Goal: Check status: Check status

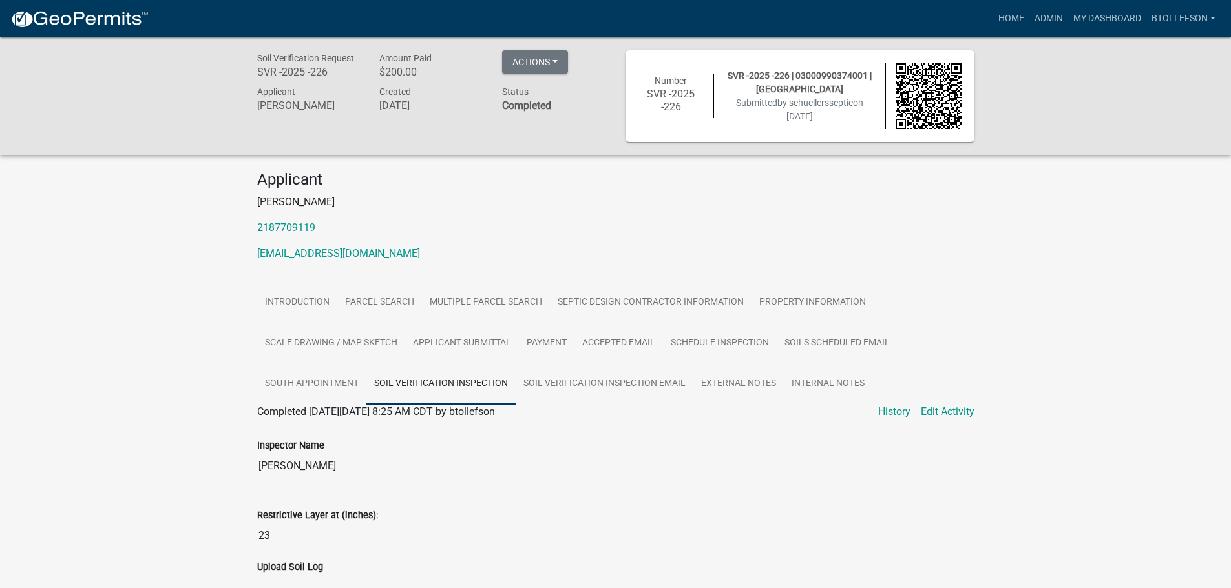
scroll to position [92, 0]
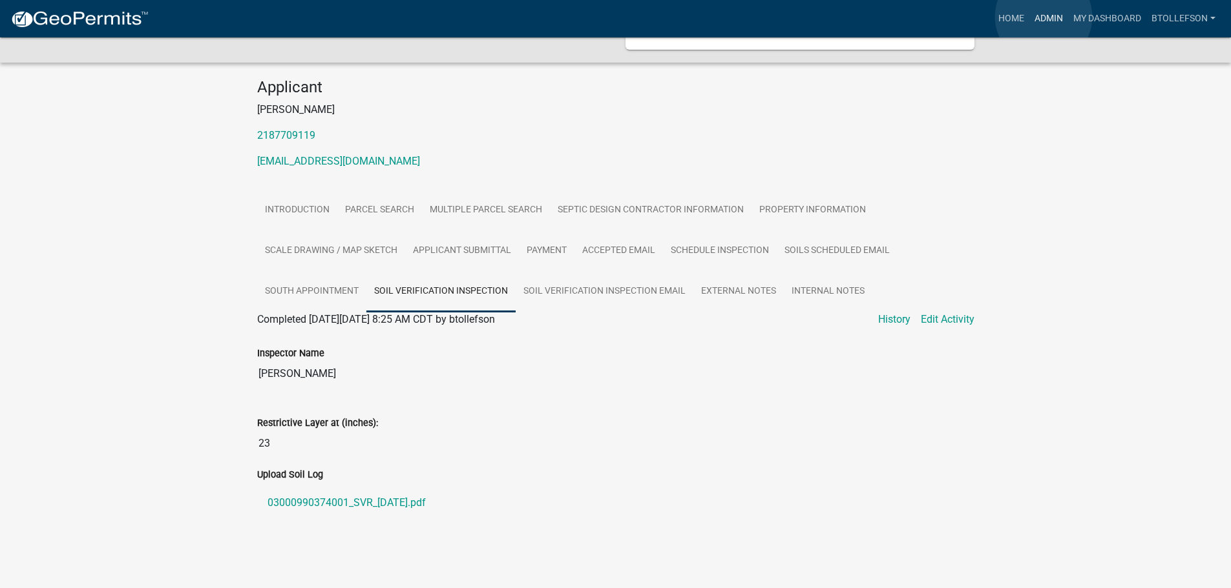
click at [1043, 17] on link "Admin" at bounding box center [1048, 18] width 39 height 25
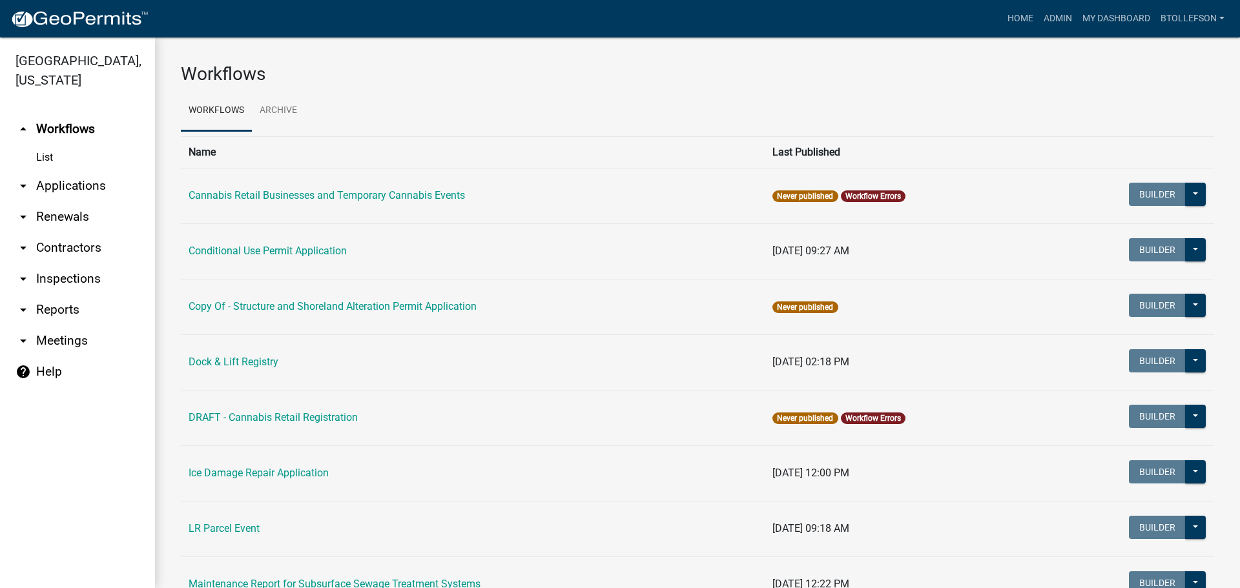
click at [76, 187] on link "arrow_drop_down Applications" at bounding box center [77, 186] width 155 height 31
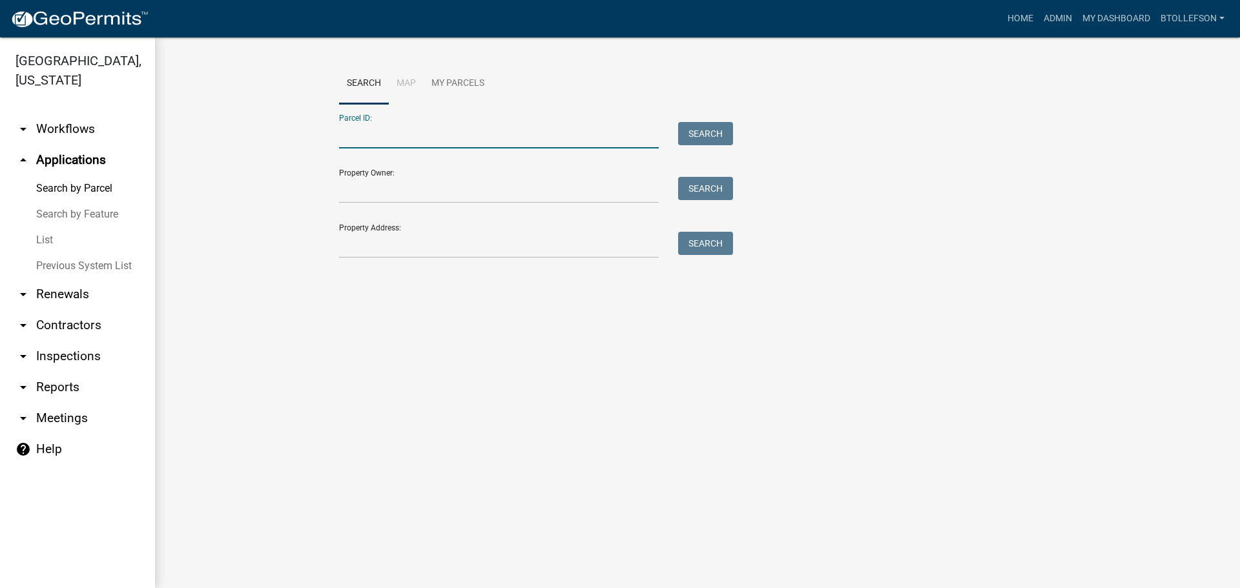
click at [356, 134] on input "Parcel ID:" at bounding box center [499, 135] width 320 height 26
paste input "05000320179000"
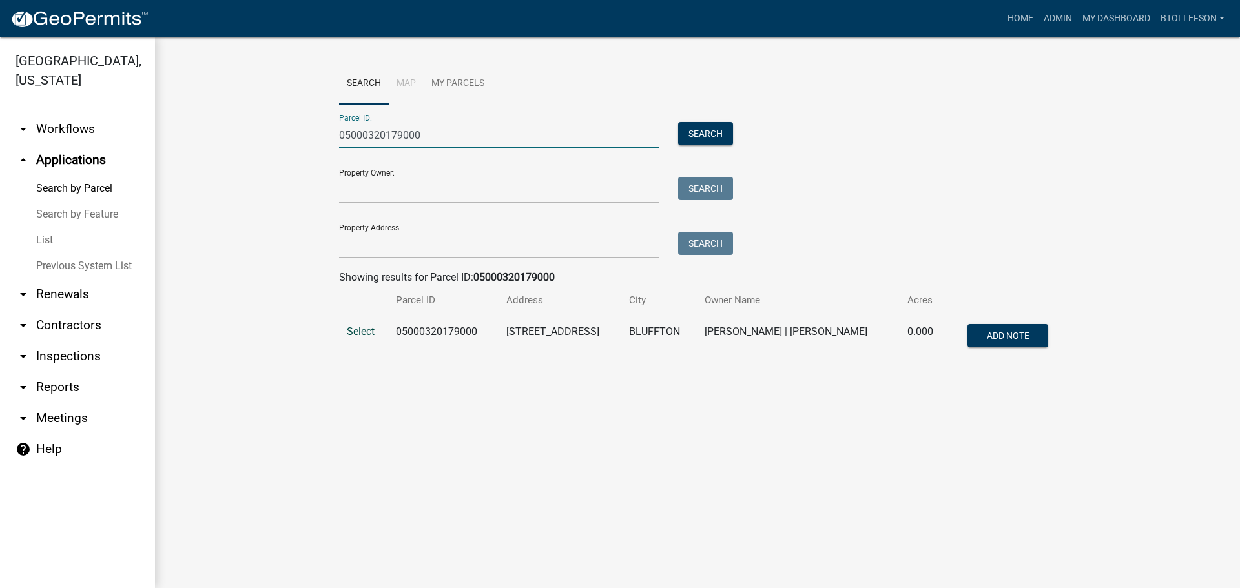
type input "05000320179000"
click at [357, 333] on span "Select" at bounding box center [361, 332] width 28 height 12
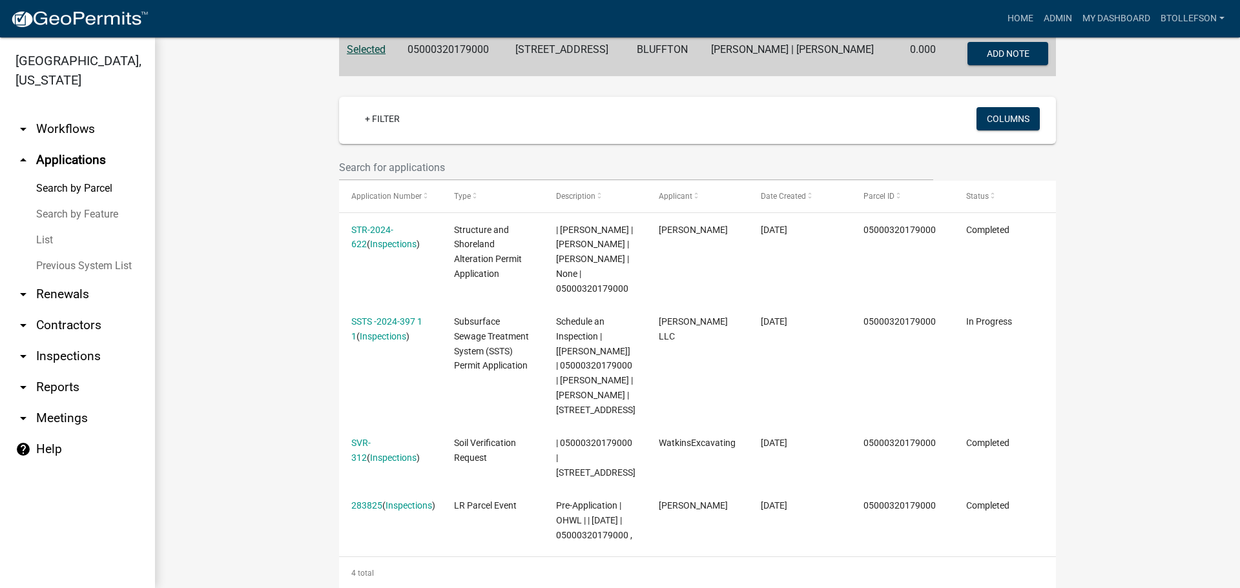
scroll to position [323, 0]
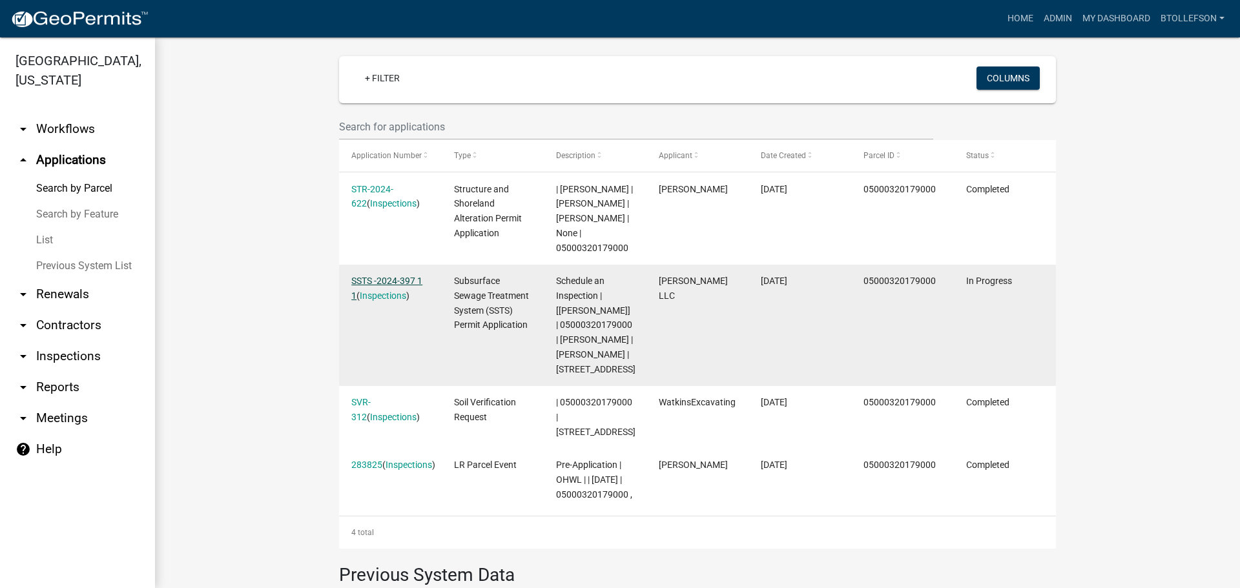
click at [392, 279] on link "SSTS -2024-397 1 1" at bounding box center [386, 288] width 71 height 25
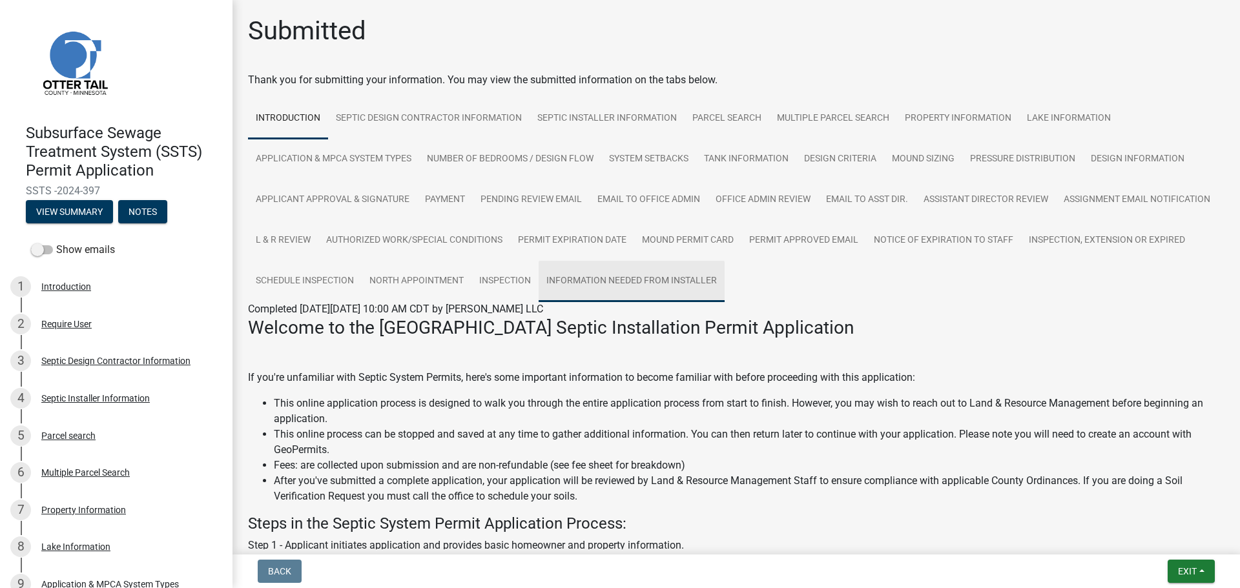
click at [725, 291] on link "Information Needed from Installer" at bounding box center [632, 281] width 186 height 41
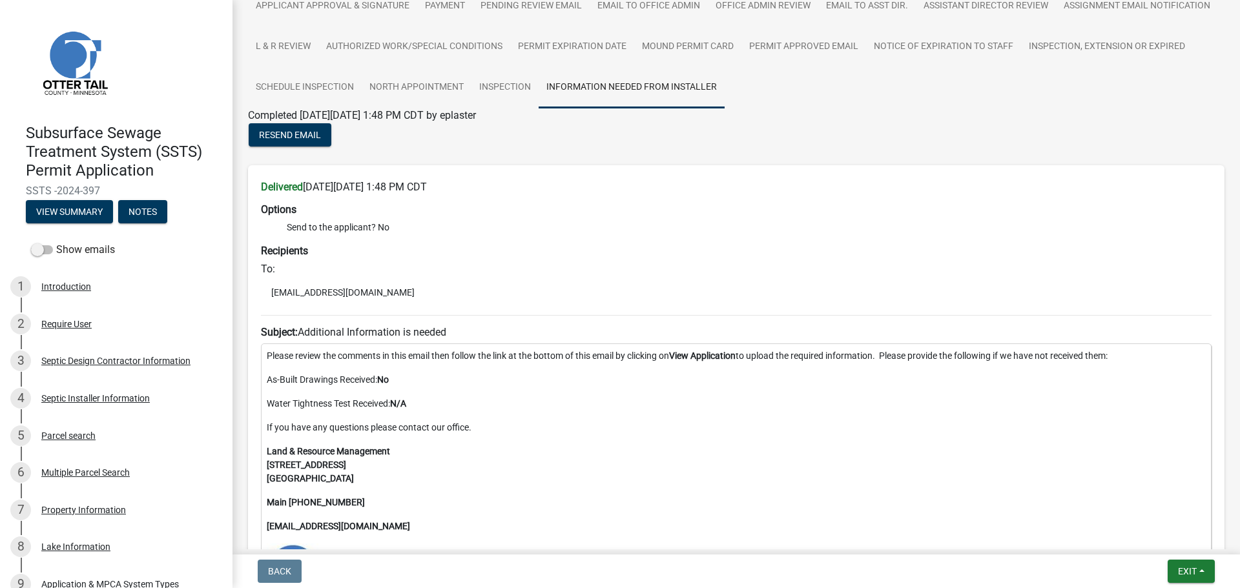
scroll to position [258, 0]
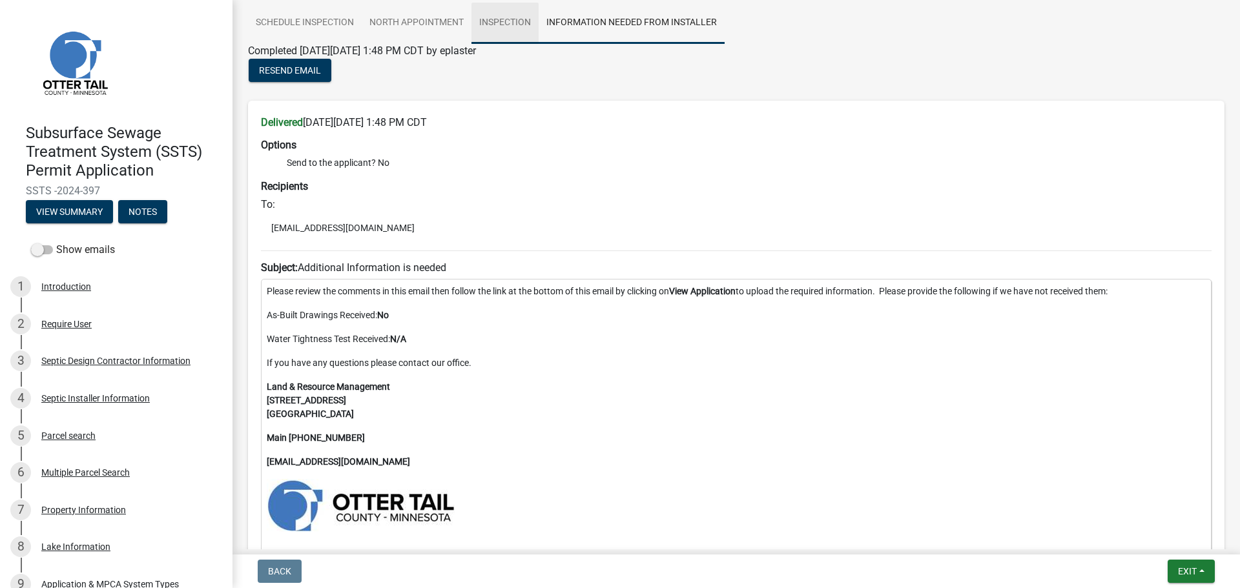
click at [539, 21] on link "Inspection" at bounding box center [505, 23] width 67 height 41
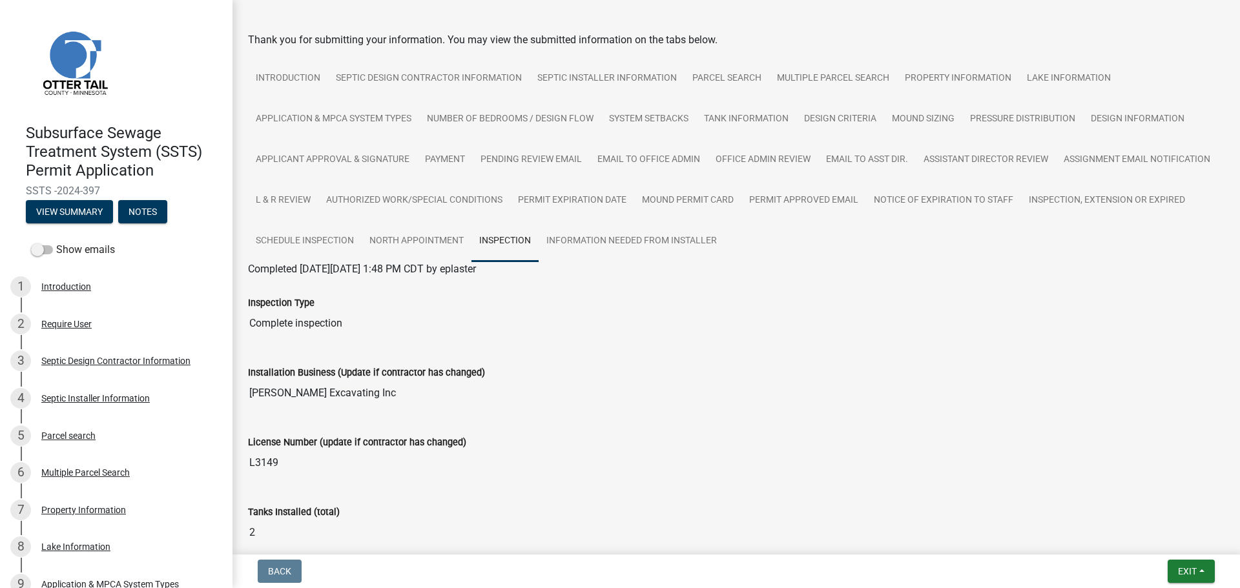
scroll to position [0, 0]
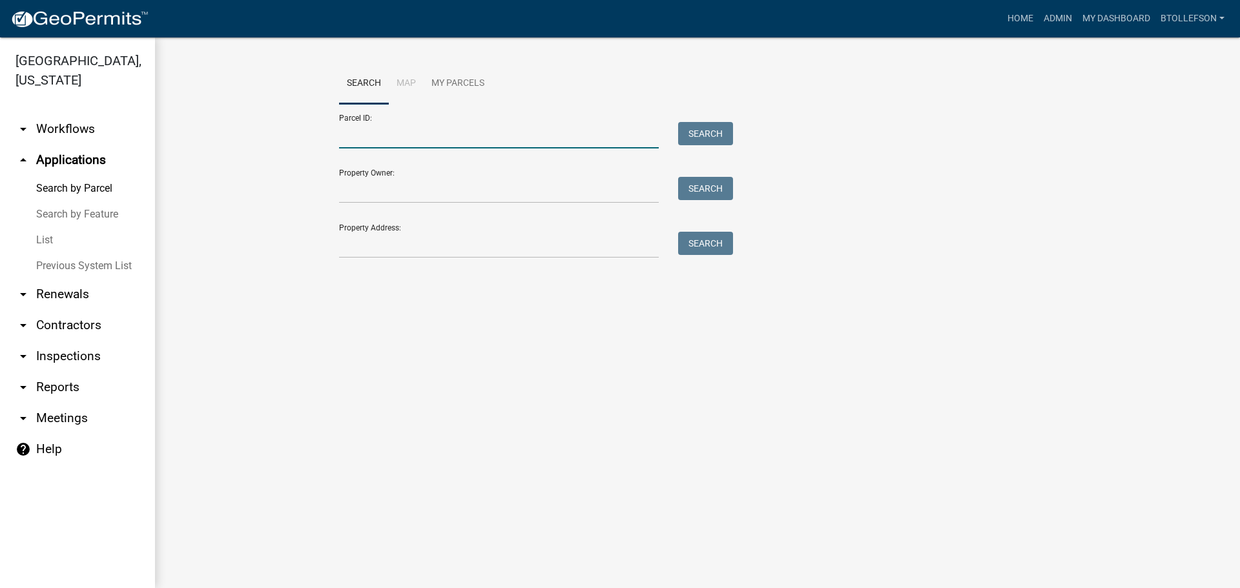
click at [465, 141] on input "Parcel ID:" at bounding box center [499, 135] width 320 height 26
paste input "54000050043000"
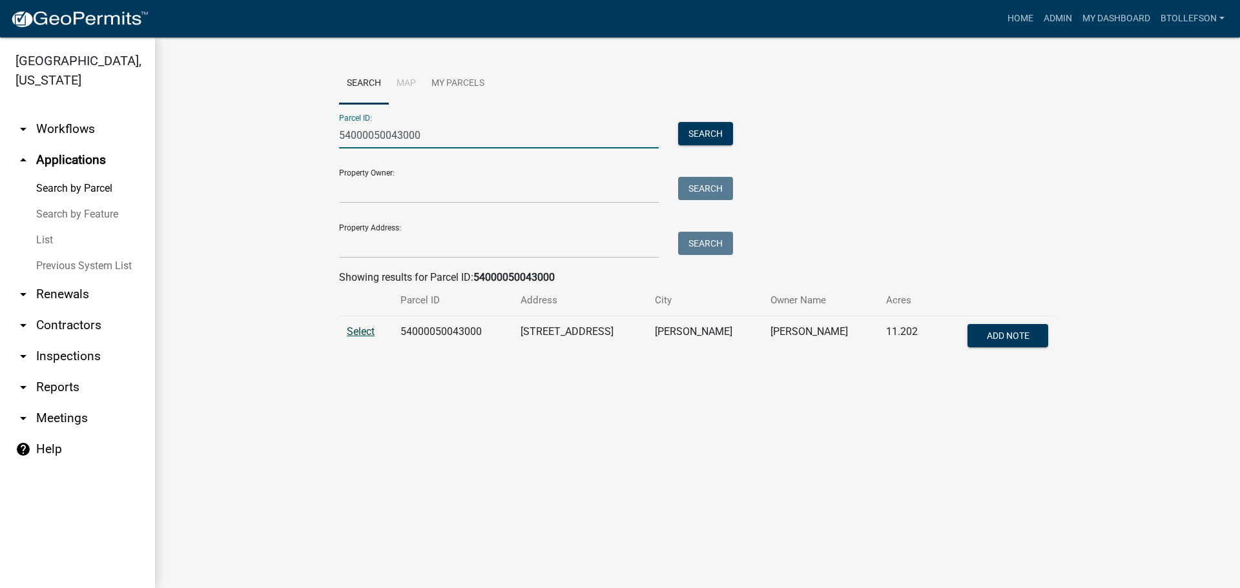
type input "54000050043000"
click at [371, 330] on span "Select" at bounding box center [361, 332] width 28 height 12
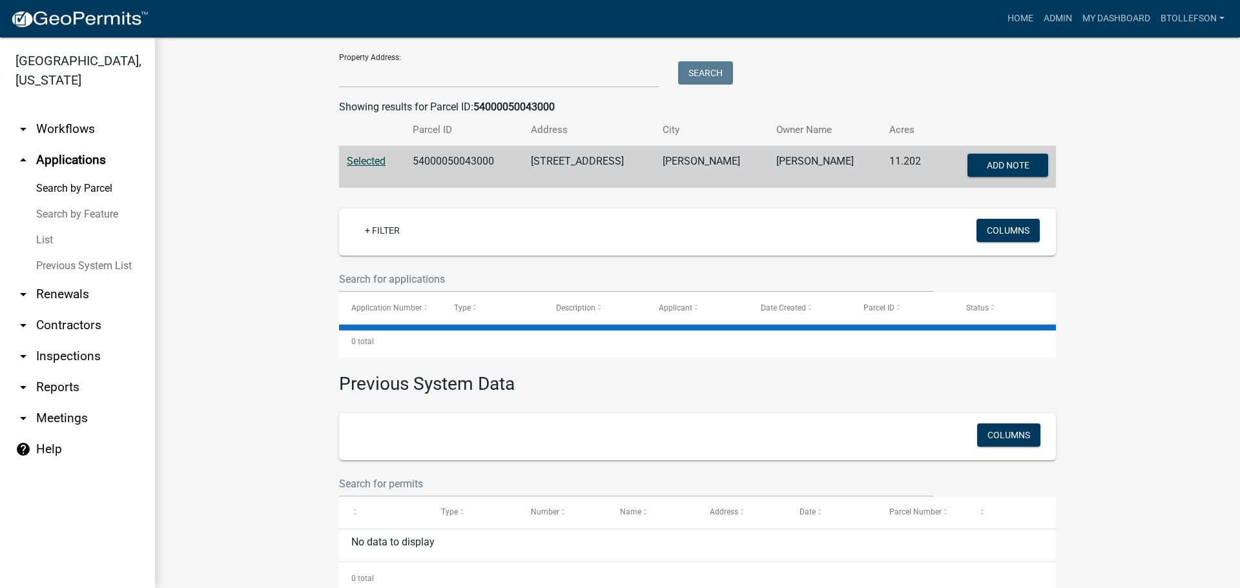
scroll to position [202, 0]
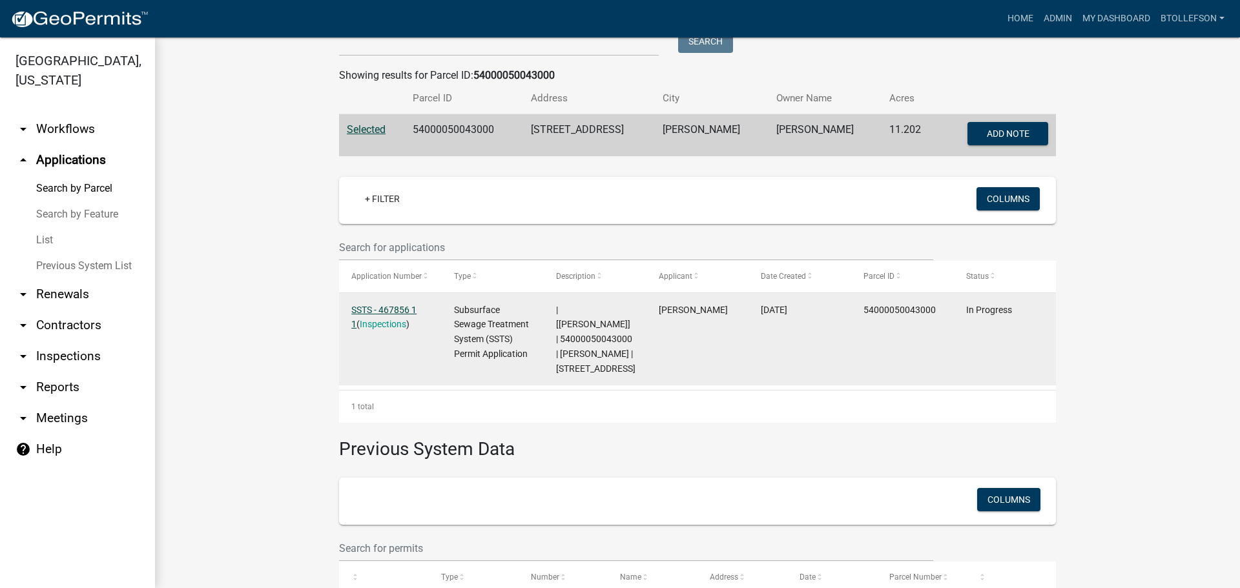
click at [362, 309] on link "SSTS - 467856 1 1" at bounding box center [383, 317] width 65 height 25
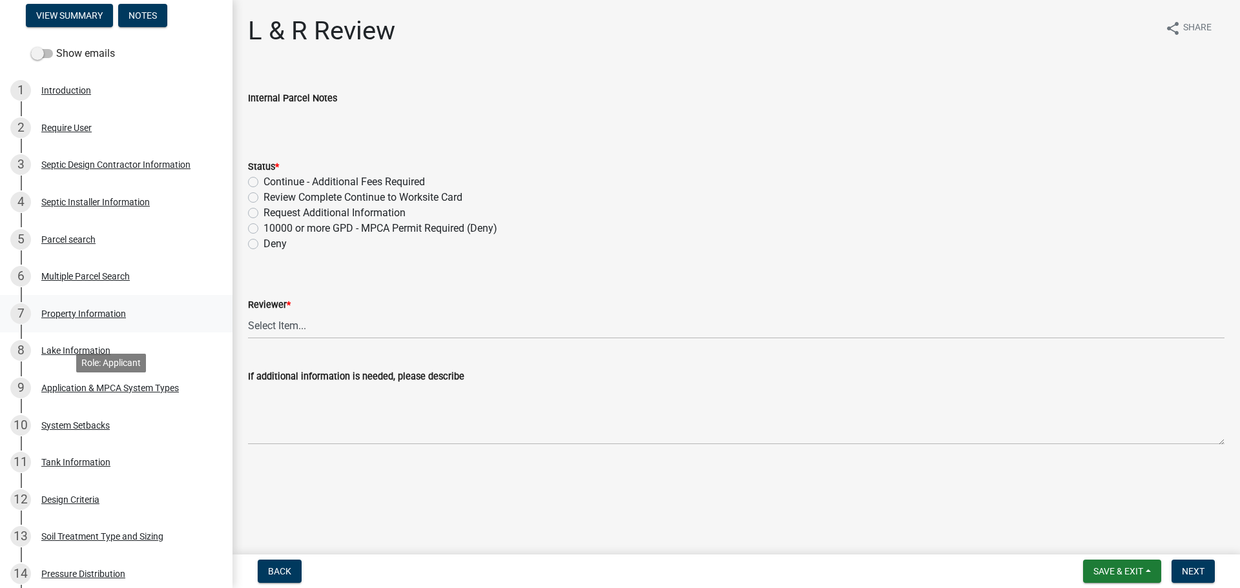
scroll to position [517, 0]
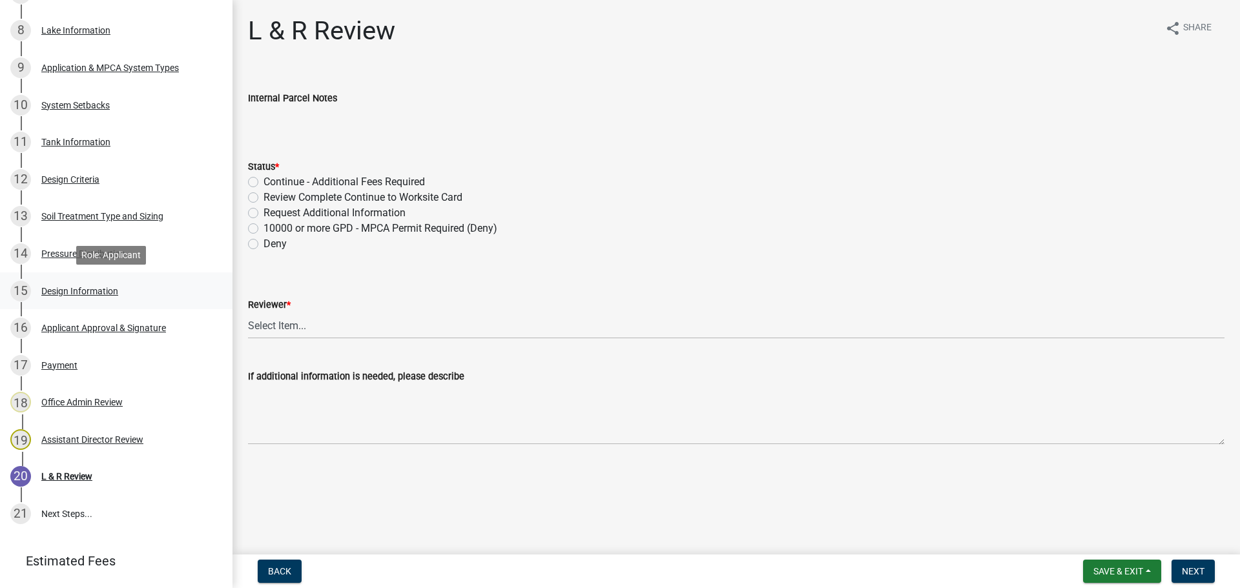
click at [63, 292] on div "Design Information" at bounding box center [79, 291] width 77 height 9
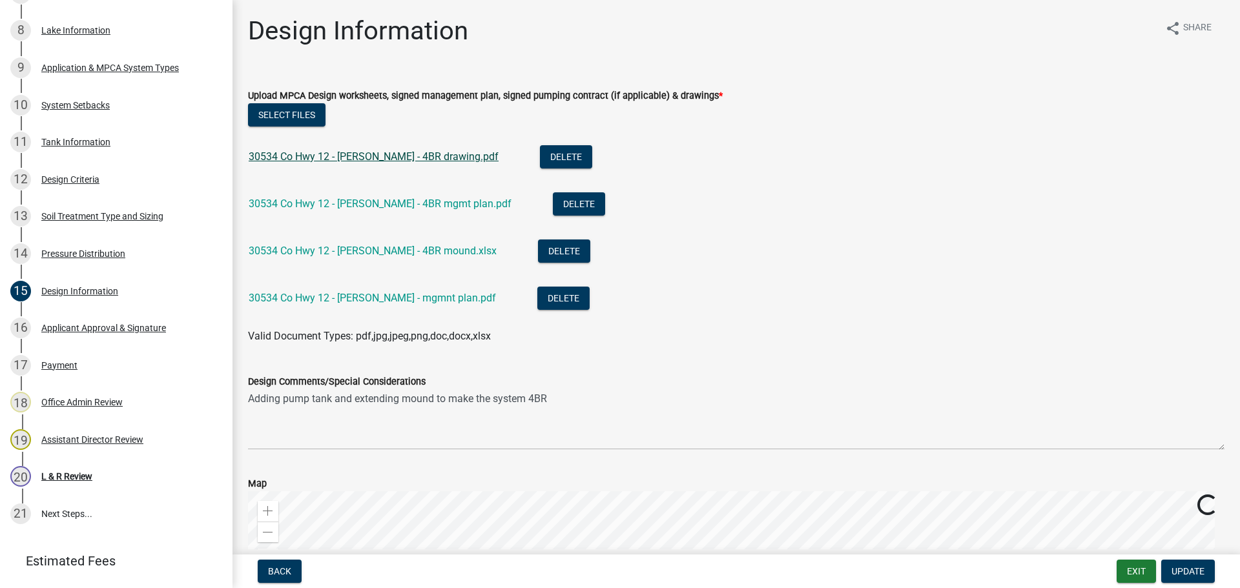
click at [403, 154] on link "30534 Co Hwy 12 - [PERSON_NAME] - 4BR drawing.pdf" at bounding box center [374, 157] width 250 height 12
click at [225, 268] on div "Subsurface Sewage Treatment System (SSTS) Permit Application SSTS - 467856 View…" at bounding box center [620, 294] width 1240 height 588
click at [735, 373] on div "Design Comments/Special Considerations Adding pump tank and extending mound to …" at bounding box center [736, 403] width 977 height 94
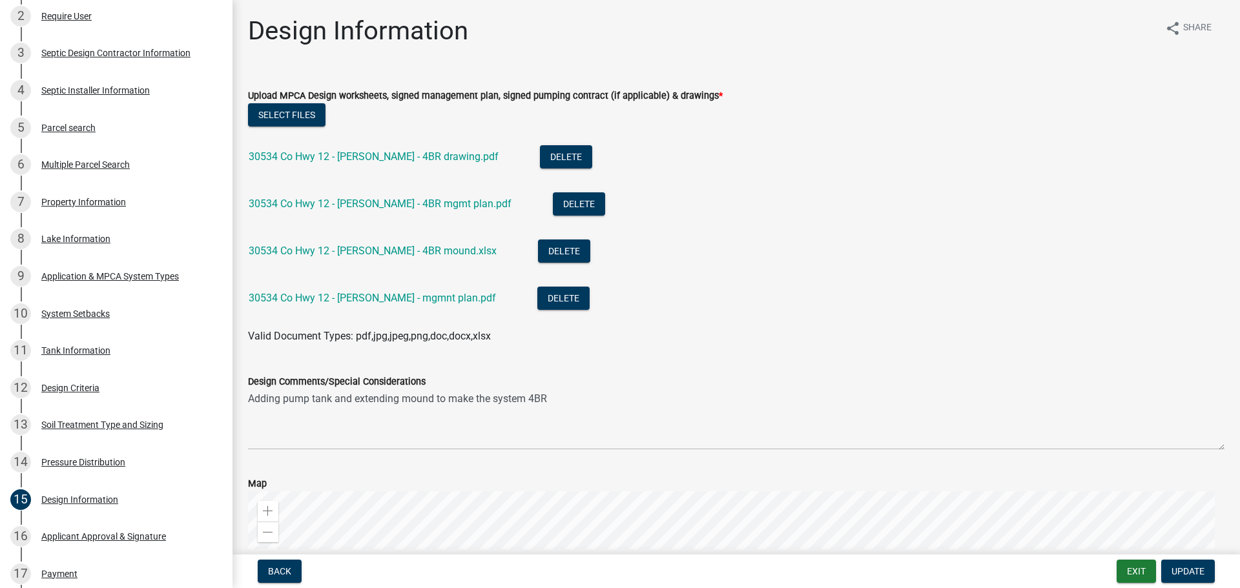
scroll to position [295, 0]
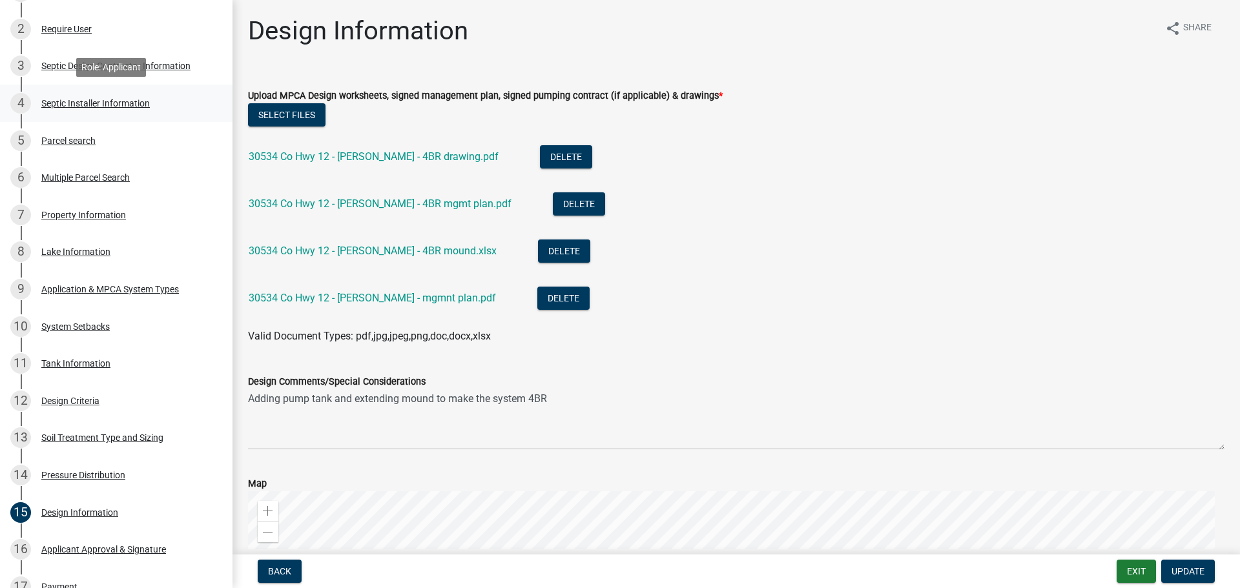
click at [96, 105] on div "Septic Installer Information" at bounding box center [95, 103] width 109 height 9
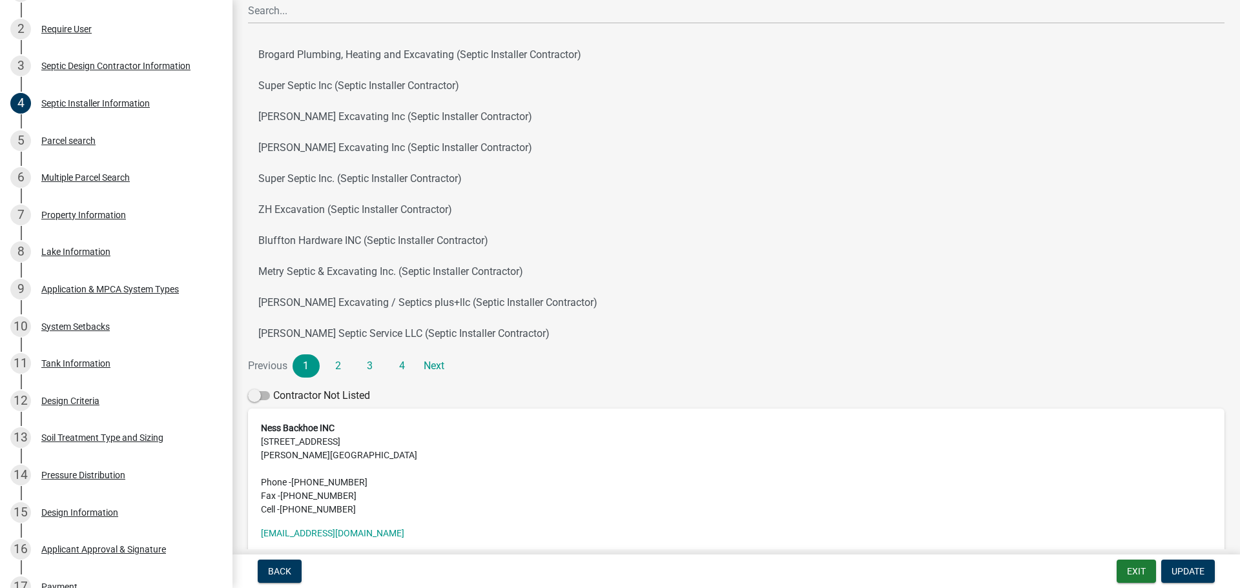
scroll to position [186, 0]
